Goal: Navigation & Orientation: Find specific page/section

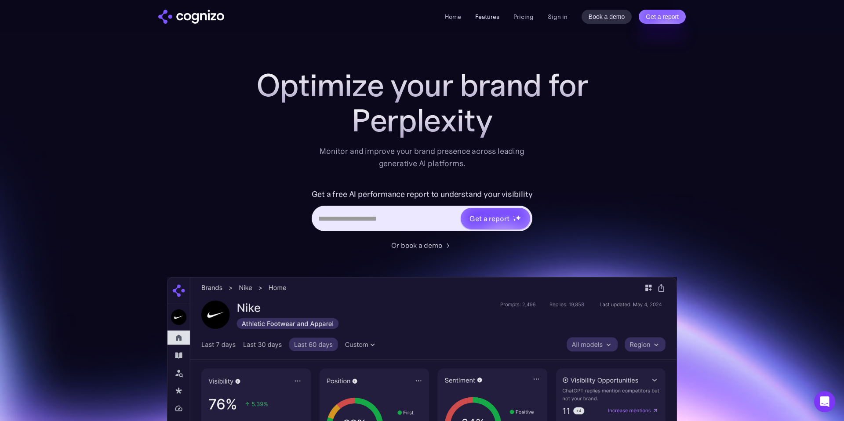
click at [483, 19] on link "Features" at bounding box center [487, 17] width 24 height 8
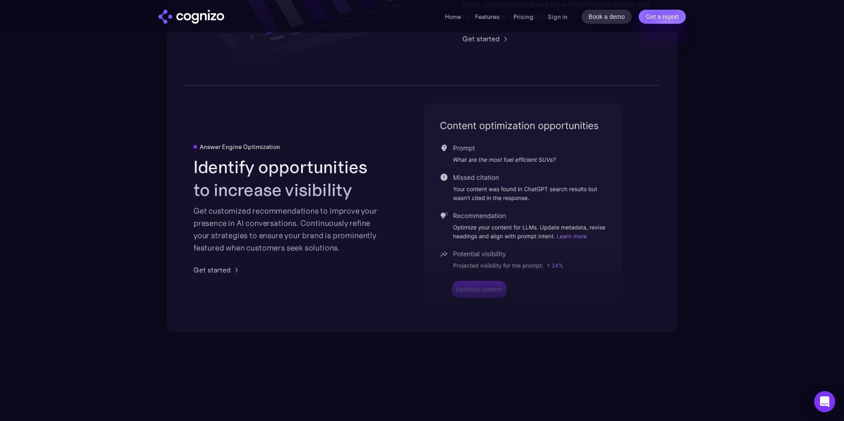
scroll to position [1766, 0]
click at [533, 18] on link "Pricing" at bounding box center [523, 17] width 20 height 8
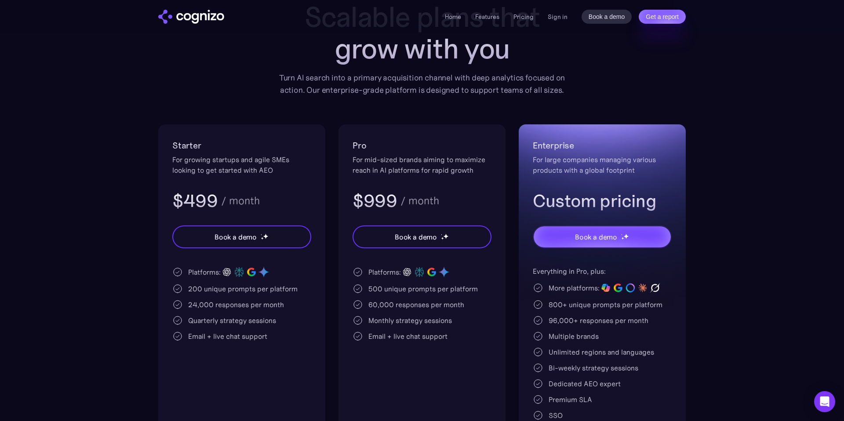
scroll to position [56, 0]
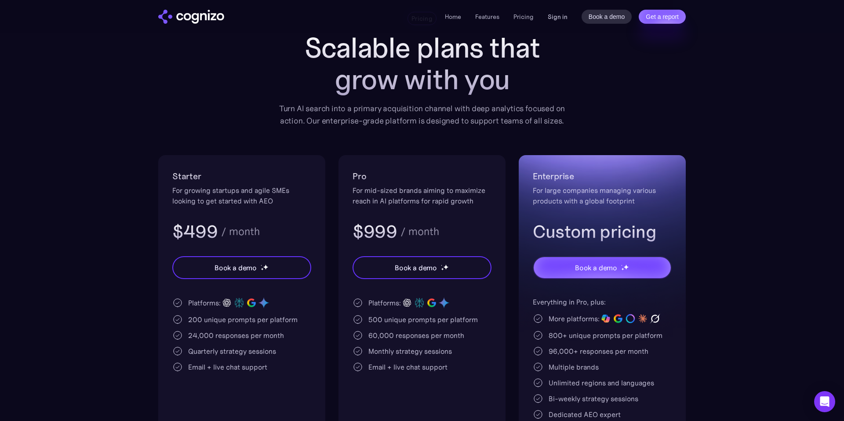
click at [557, 19] on link "Sign in" at bounding box center [558, 16] width 20 height 11
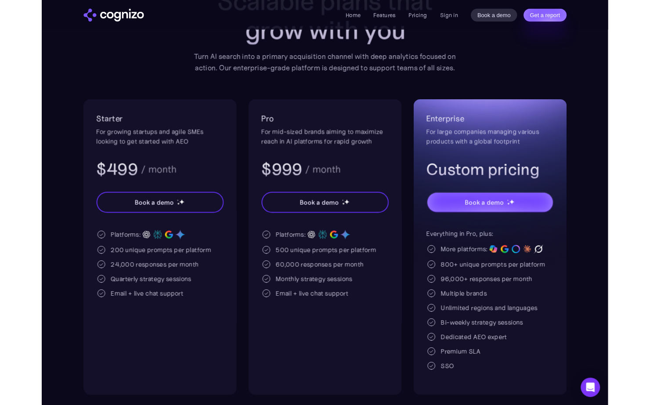
scroll to position [111, 0]
